Goal: Use online tool/utility: Utilize a website feature to perform a specific function

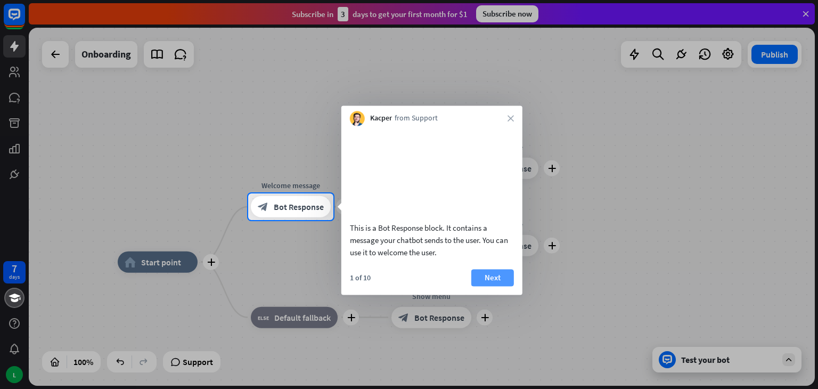
click at [492, 286] on button "Next" at bounding box center [493, 277] width 43 height 17
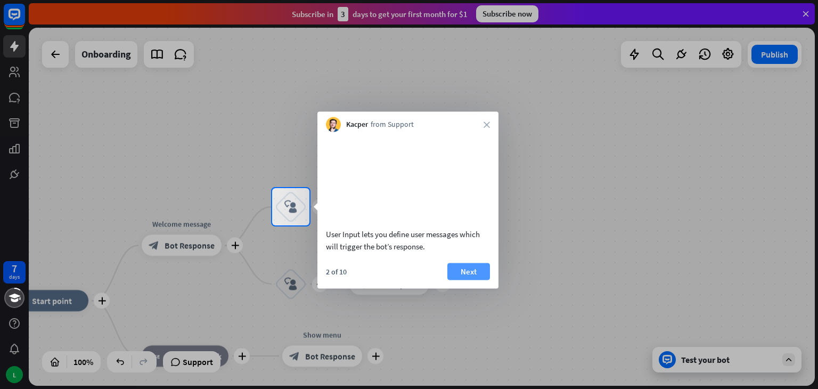
click at [466, 280] on button "Next" at bounding box center [469, 271] width 43 height 17
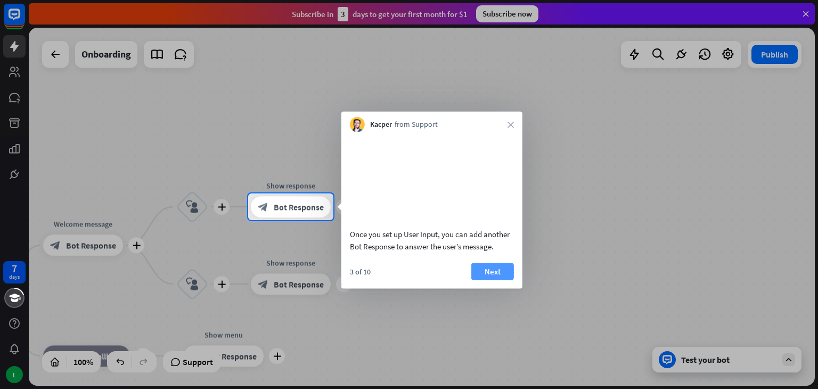
click at [491, 280] on button "Next" at bounding box center [493, 271] width 43 height 17
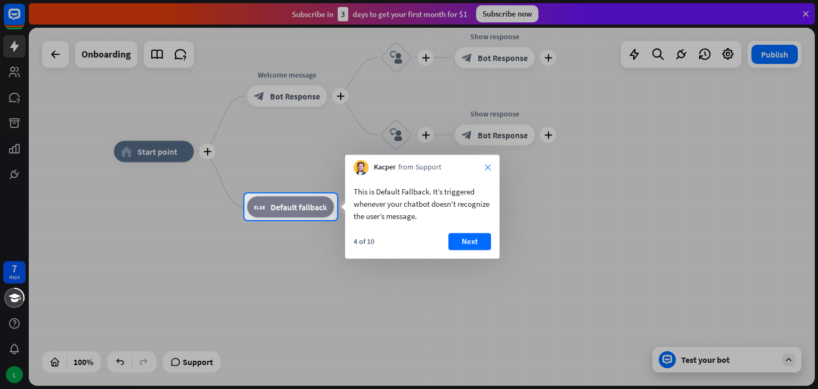
click at [490, 165] on icon "close" at bounding box center [488, 167] width 6 height 6
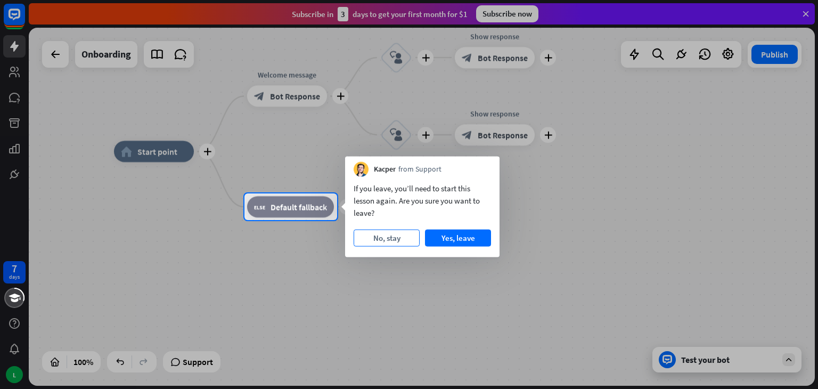
click at [404, 236] on button "No, stay" at bounding box center [387, 238] width 66 height 17
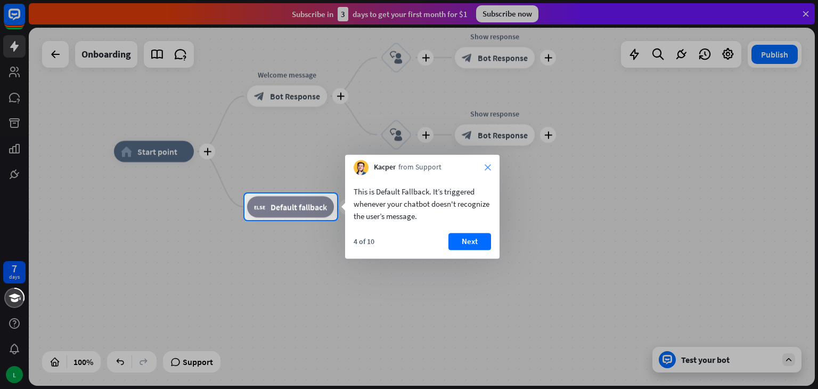
click at [488, 169] on icon "close" at bounding box center [488, 167] width 6 height 6
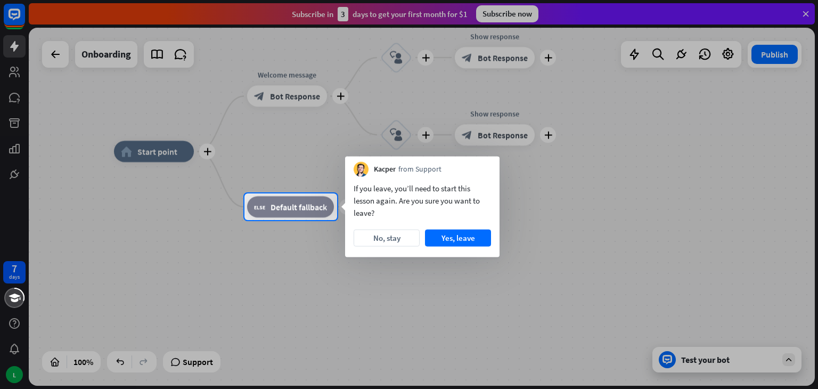
click at [449, 247] on div "If you leave, you’ll need to start this lesson again. Are you sure you want to …" at bounding box center [422, 217] width 155 height 80
click at [456, 241] on button "Yes, leave" at bounding box center [458, 238] width 66 height 17
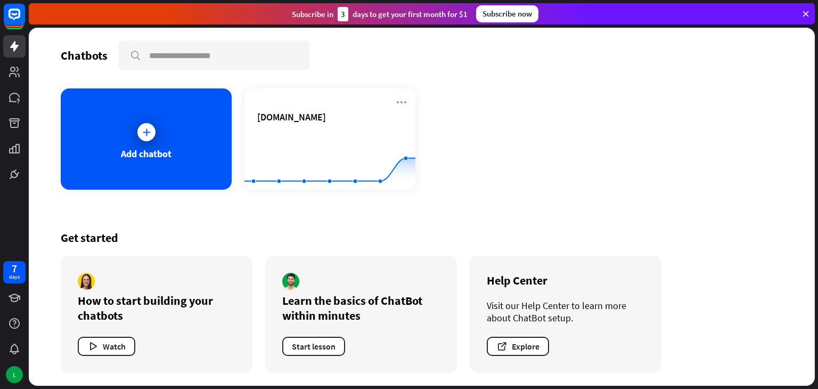
click at [539, 149] on div "Add chatbot [DOMAIN_NAME] Created with Highcharts 10.1.0 0 1 2" at bounding box center [422, 138] width 723 height 101
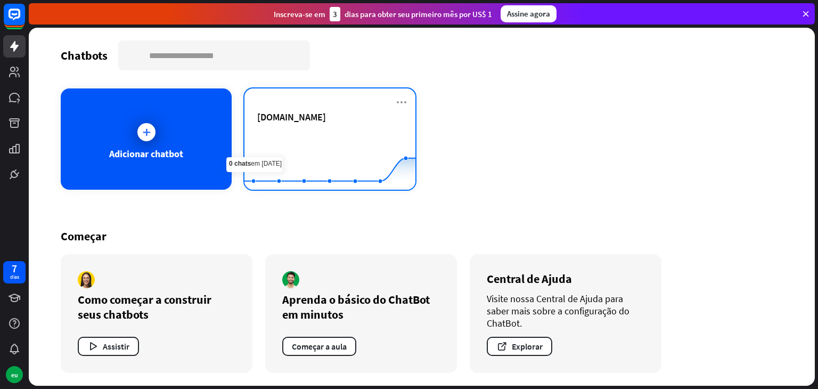
click at [313, 124] on div "[DOMAIN_NAME]" at bounding box center [329, 129] width 145 height 37
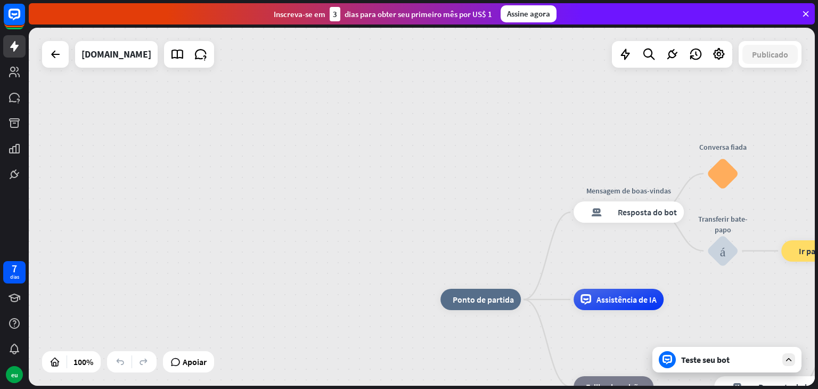
click at [677, 363] on div "Teste seu bot" at bounding box center [727, 360] width 149 height 26
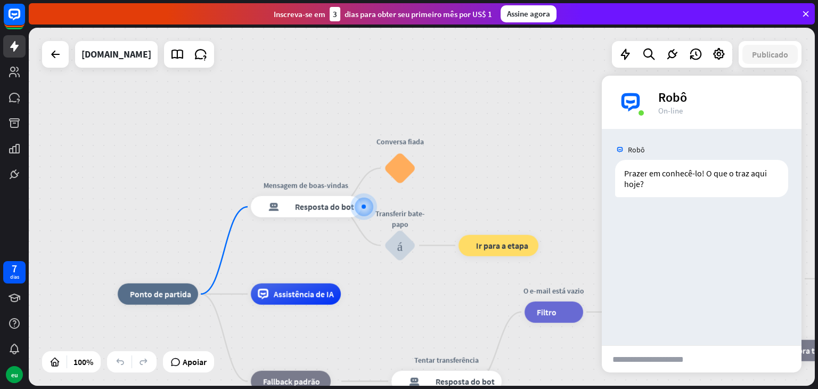
click at [677, 358] on input "text" at bounding box center [656, 359] width 108 height 27
type input "**********"
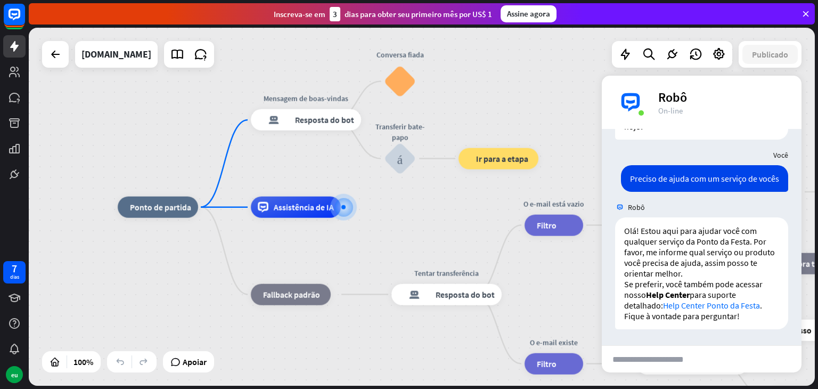
scroll to position [68, 0]
type input "**********"
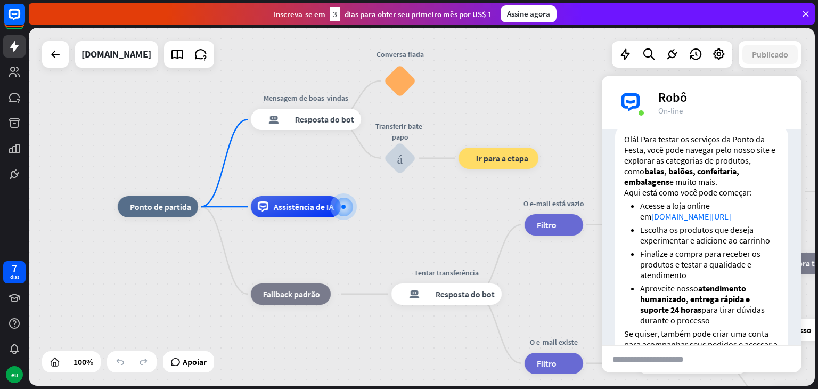
scroll to position [338, 0]
click at [17, 22] on rect at bounding box center [14, 14] width 23 height 23
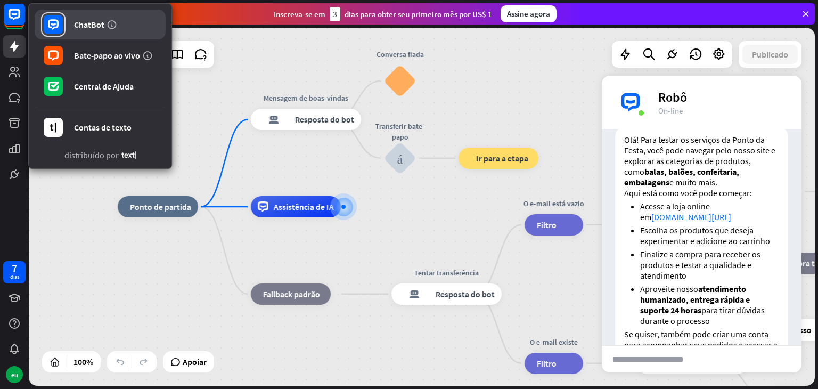
click at [68, 27] on link "ChatBot" at bounding box center [100, 25] width 131 height 30
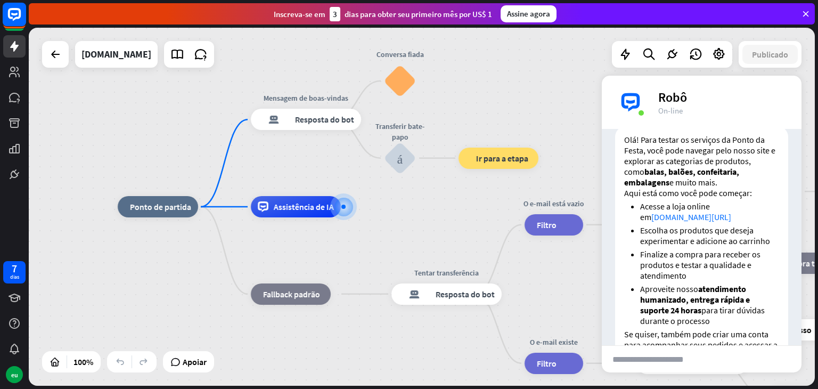
click at [12, 24] on rect at bounding box center [14, 14] width 23 height 23
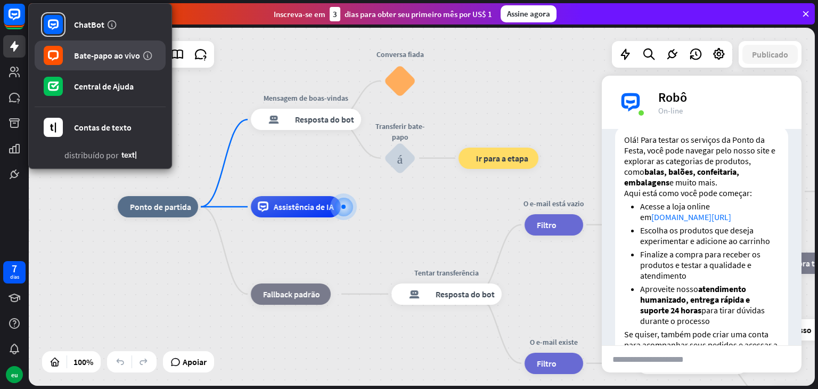
click at [82, 60] on font "Bate-papo ao vivo" at bounding box center [107, 55] width 66 height 11
